Goal: Task Accomplishment & Management: Use online tool/utility

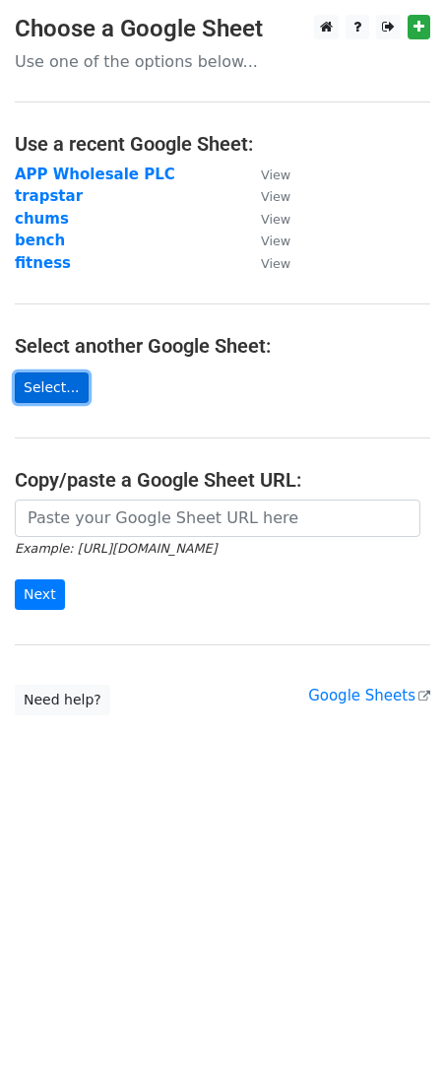
click at [49, 376] on link "Select..." at bounding box center [52, 387] width 74 height 31
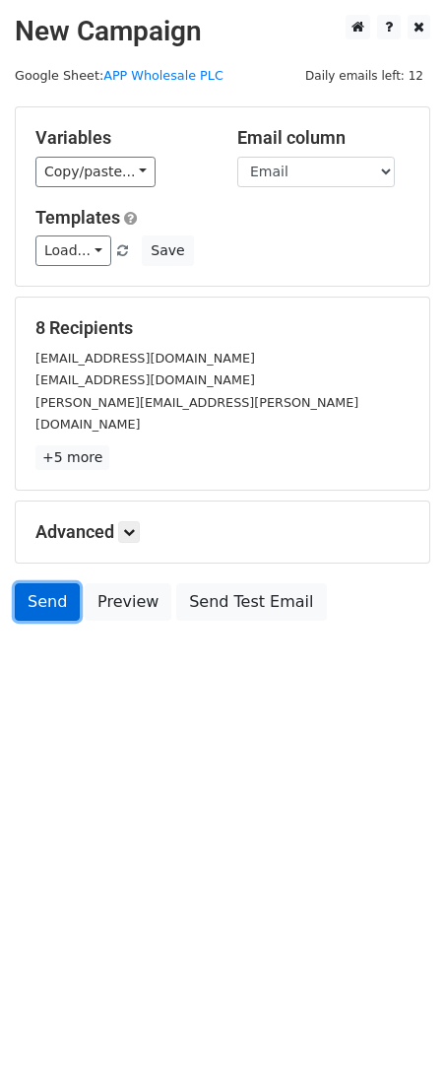
click at [36, 583] on link "Send" at bounding box center [47, 601] width 65 height 37
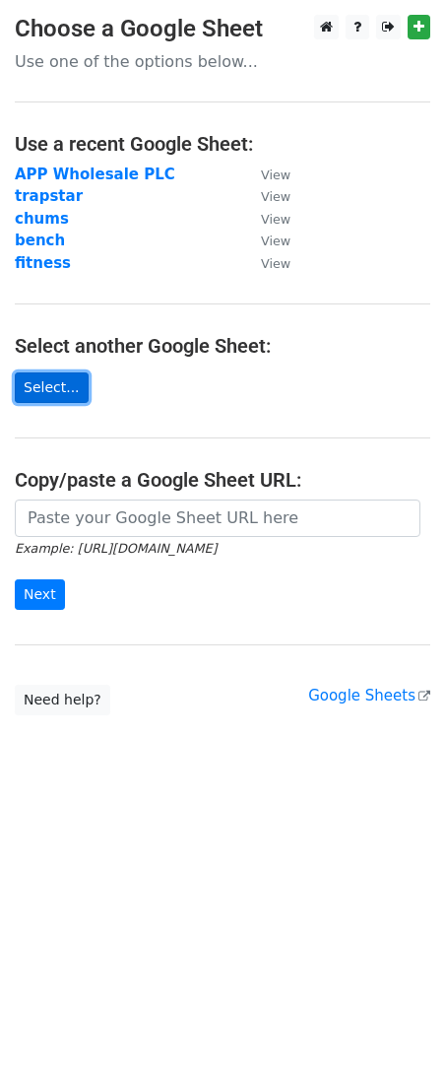
click at [66, 389] on link "Select..." at bounding box center [52, 387] width 74 height 31
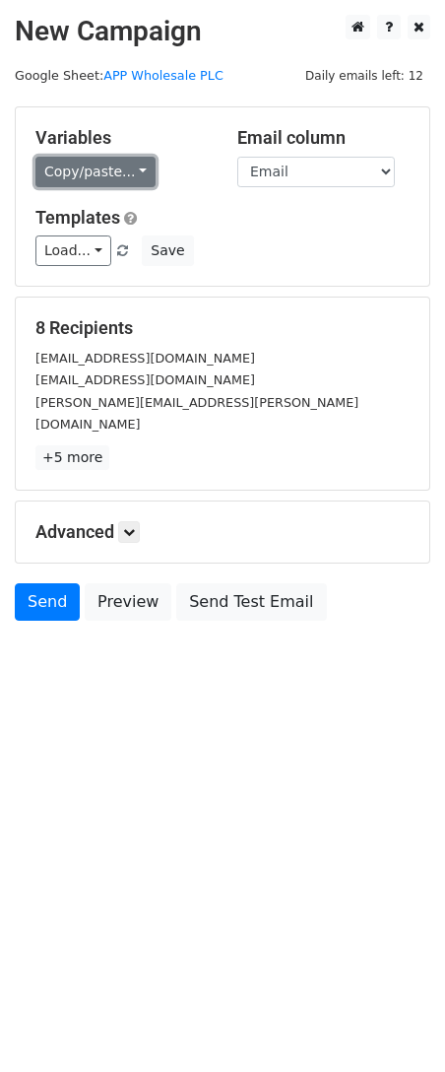
click at [127, 175] on link "Copy/paste..." at bounding box center [95, 172] width 120 height 31
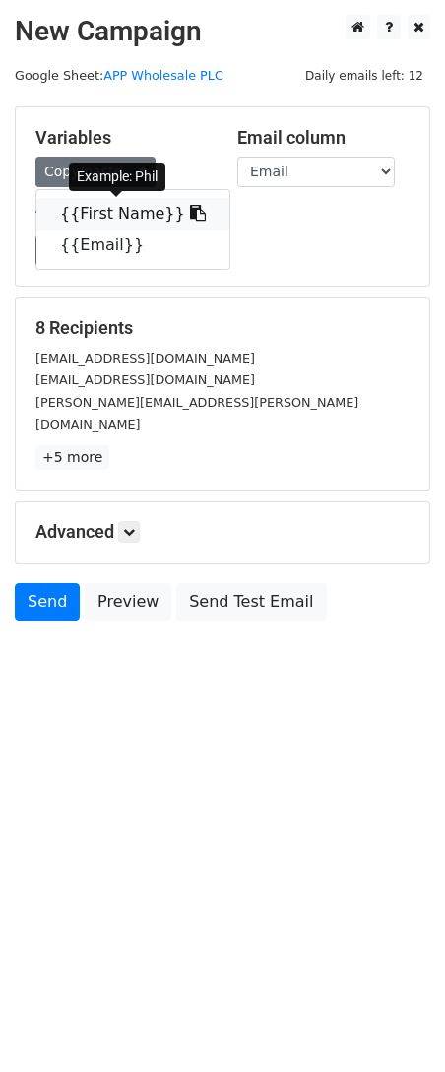
click at [147, 202] on link "{{First Name}}" at bounding box center [132, 214] width 193 height 32
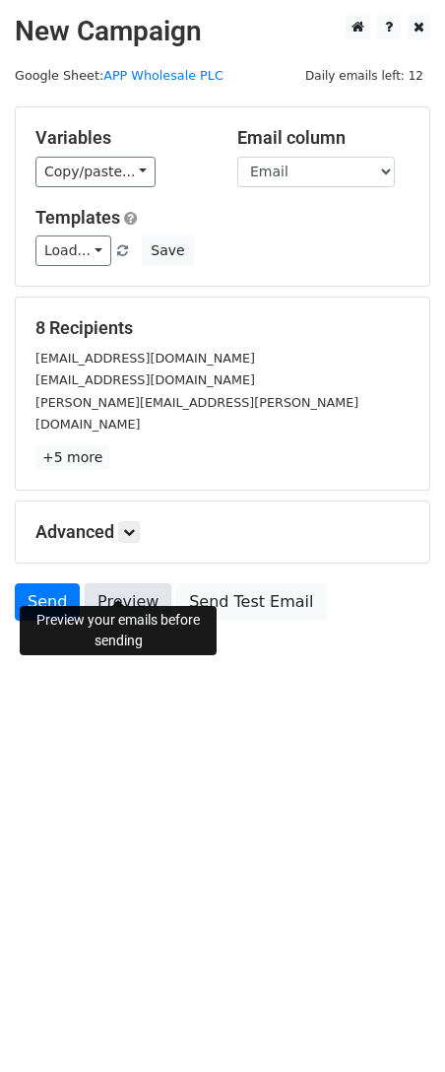
click at [124, 583] on link "Preview" at bounding box center [128, 601] width 87 height 37
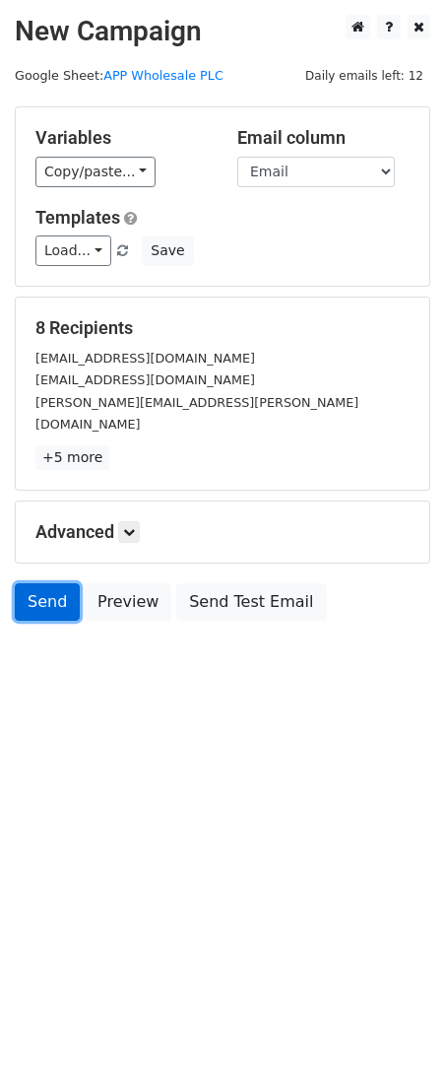
click at [53, 586] on link "Send" at bounding box center [47, 601] width 65 height 37
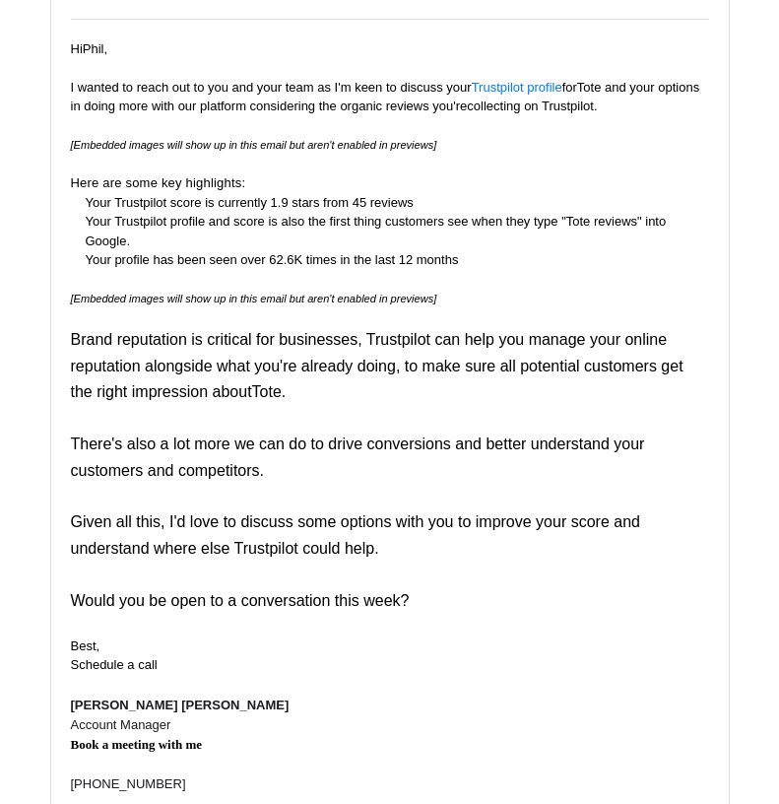
scroll to position [493, 0]
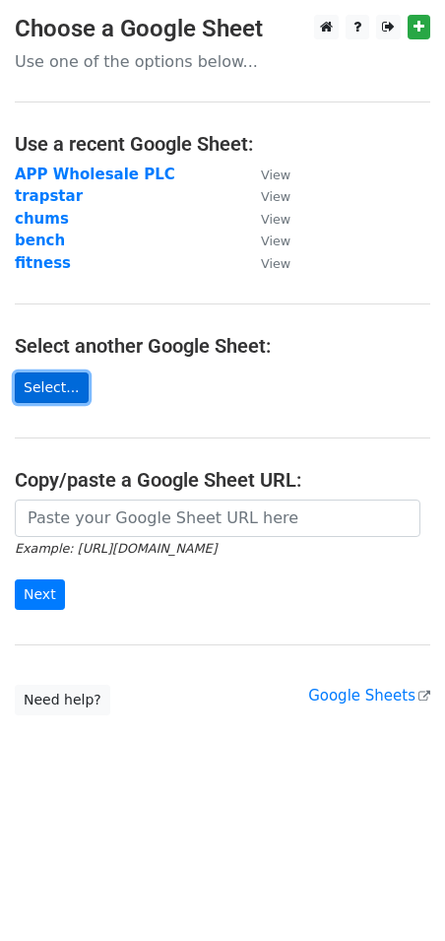
click at [42, 395] on link "Select..." at bounding box center [52, 387] width 74 height 31
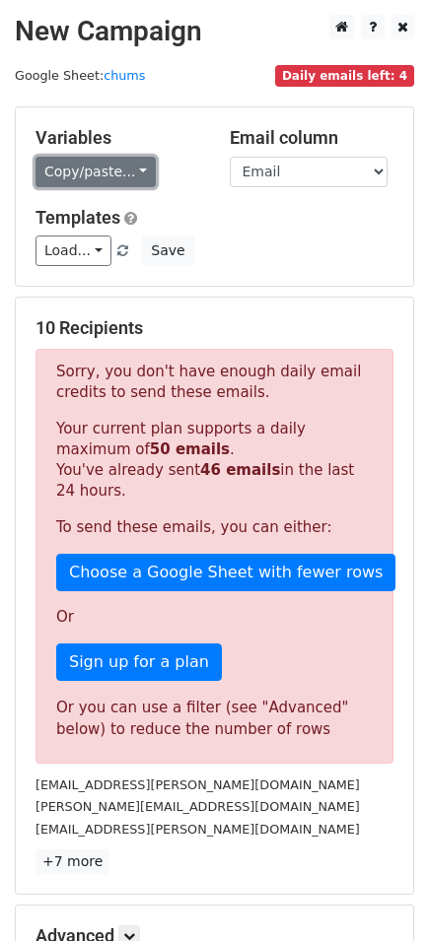
click at [128, 173] on link "Copy/paste..." at bounding box center [95, 172] width 120 height 31
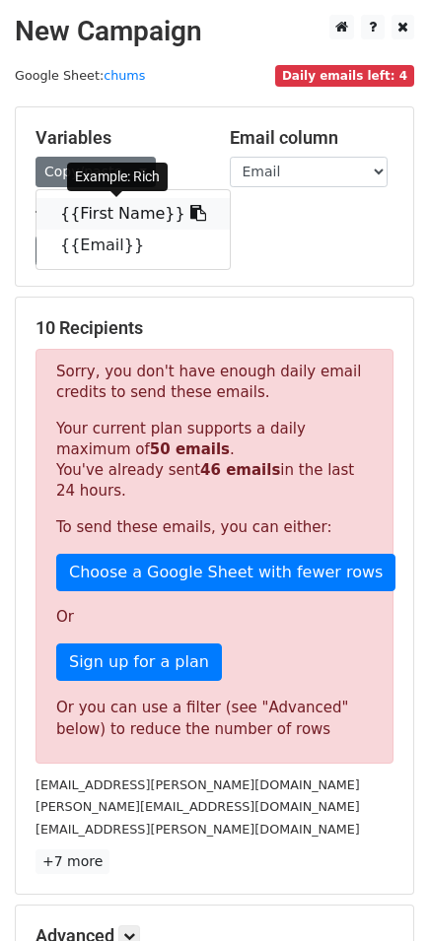
click at [154, 205] on link "{{First Name}}" at bounding box center [132, 214] width 193 height 32
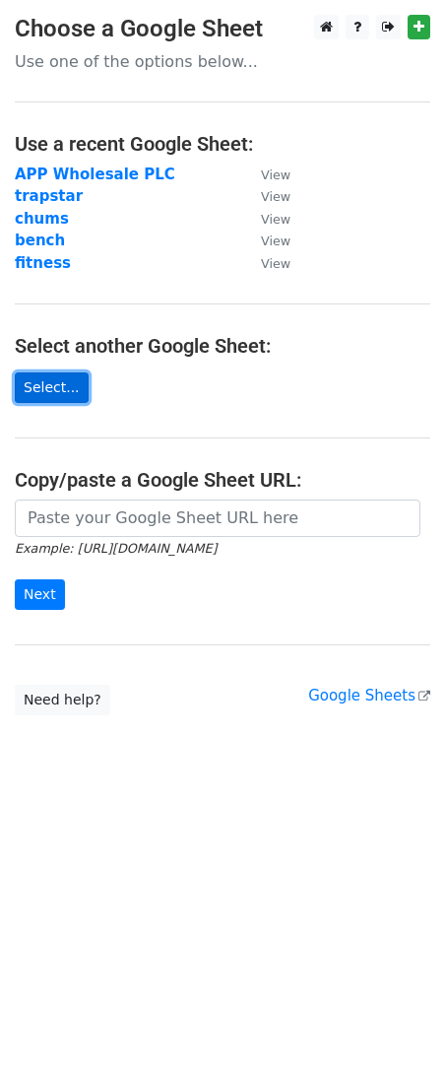
click at [69, 376] on link "Select..." at bounding box center [52, 387] width 74 height 31
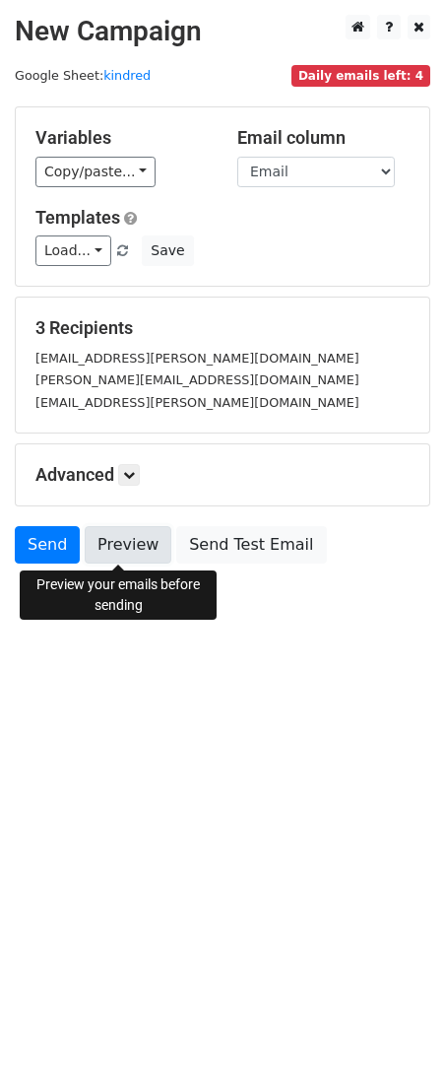
click at [104, 550] on link "Preview" at bounding box center [128, 544] width 87 height 37
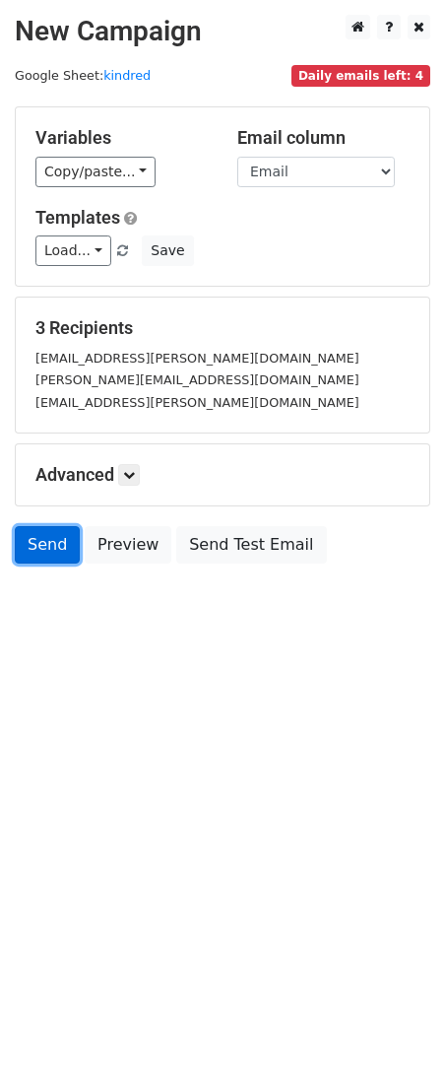
click at [42, 544] on link "Send" at bounding box center [47, 544] width 65 height 37
